Goal: Information Seeking & Learning: Learn about a topic

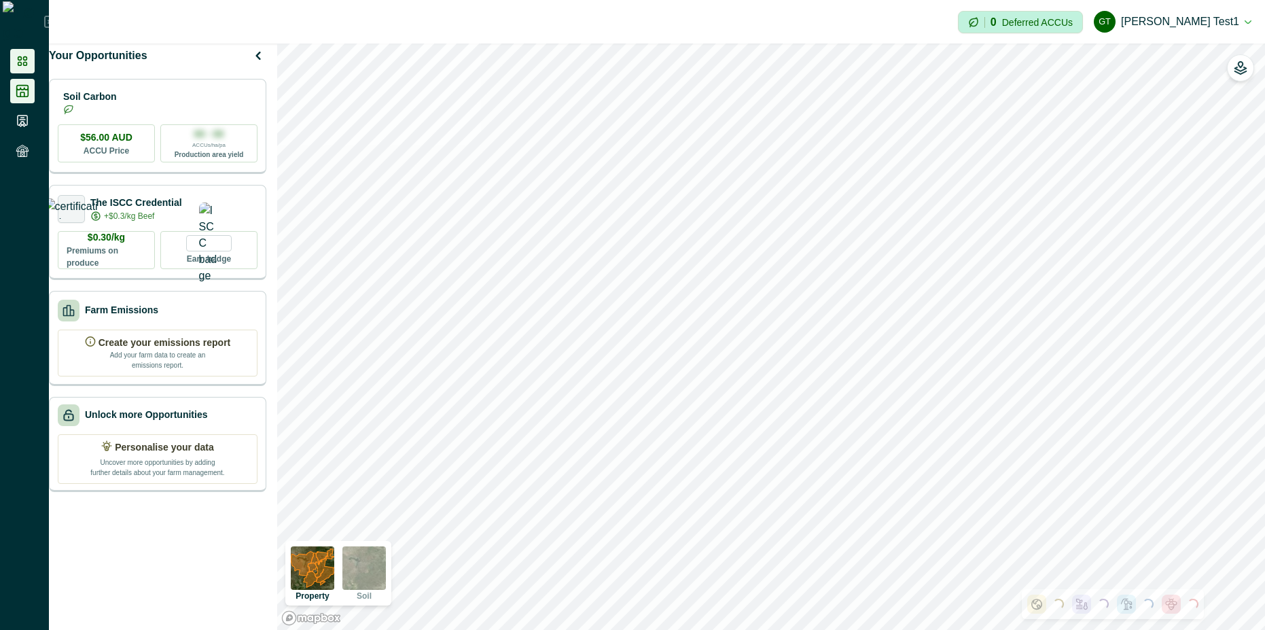
click at [20, 99] on li at bounding box center [22, 91] width 24 height 24
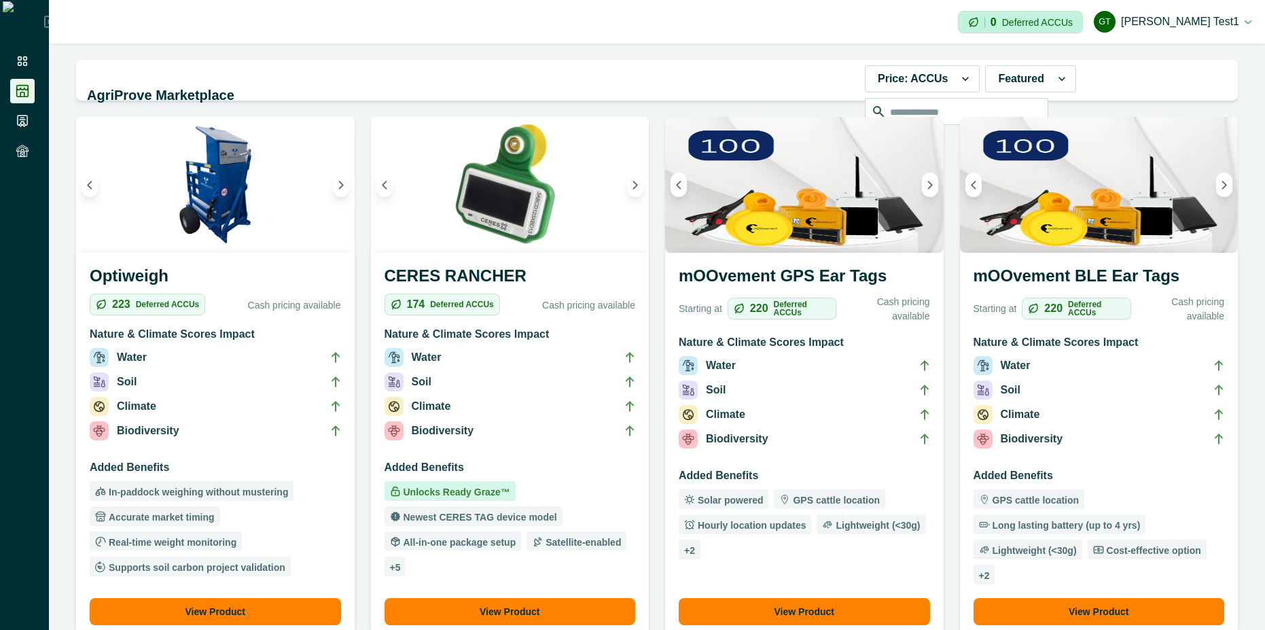
click at [569, 465] on h3 "Added Benefits" at bounding box center [509, 470] width 251 height 22
